Goal: Task Accomplishment & Management: Manage account settings

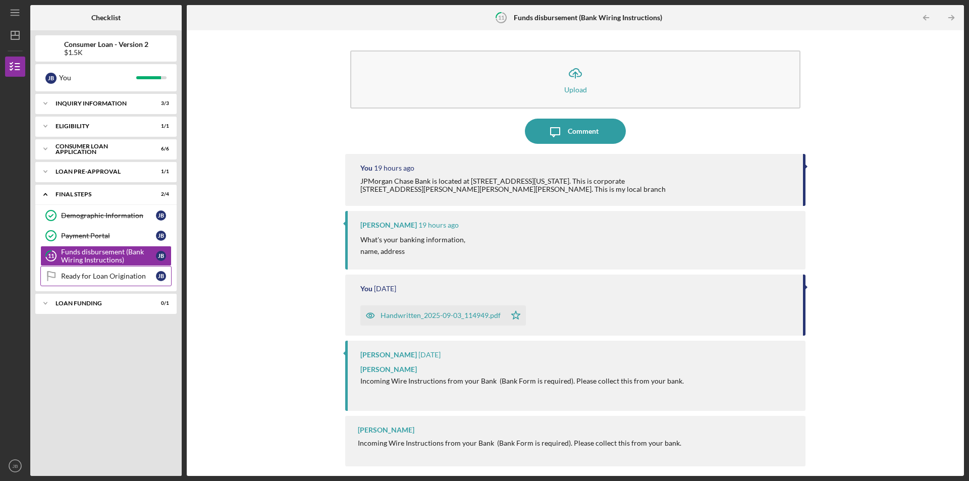
click at [113, 282] on link "Ready for Loan Origination Ready for Loan Origination [PERSON_NAME]" at bounding box center [105, 276] width 131 height 20
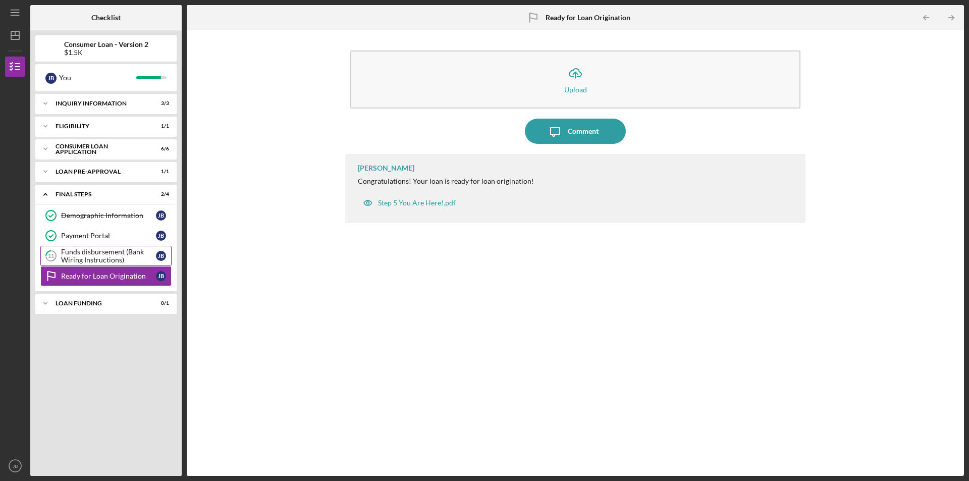
click at [129, 251] on div "Funds disbursement (Bank Wiring Instructions)" at bounding box center [108, 256] width 95 height 16
